Goal: Task Accomplishment & Management: Use online tool/utility

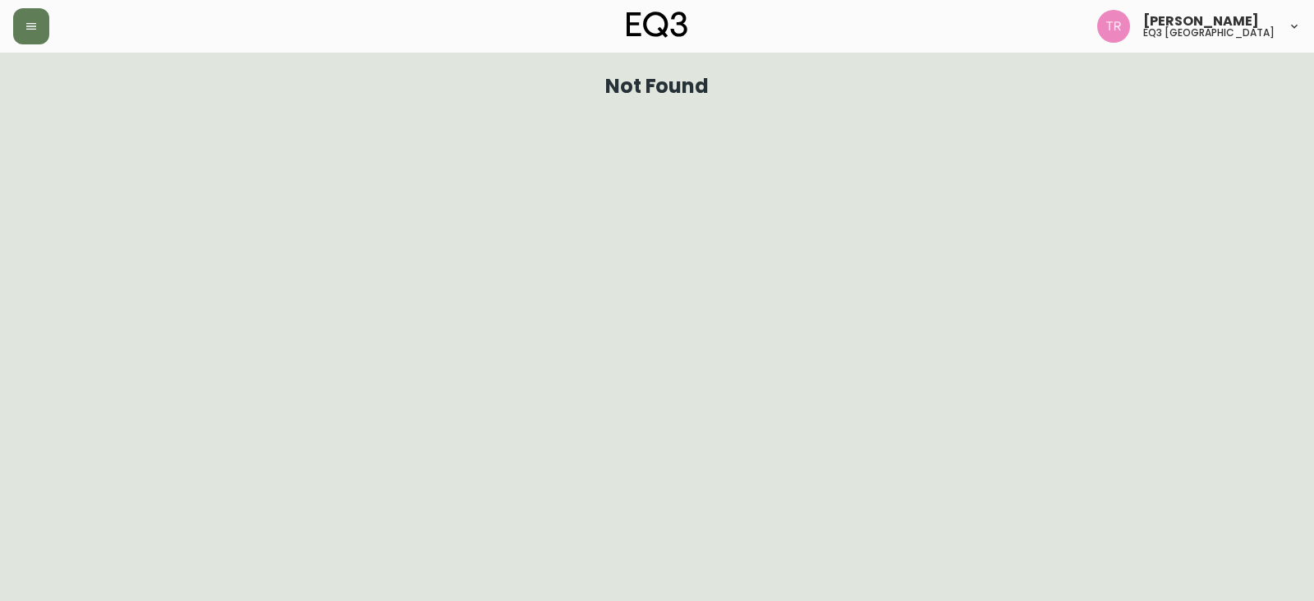
drag, startPoint x: 38, startPoint y: 241, endPoint x: 39, endPoint y: 291, distance: 50.1
click at [77, 107] on html "Tod Reykdal eq3 winnipeg Not Found" at bounding box center [657, 53] width 1314 height 107
